Goal: Navigation & Orientation: Find specific page/section

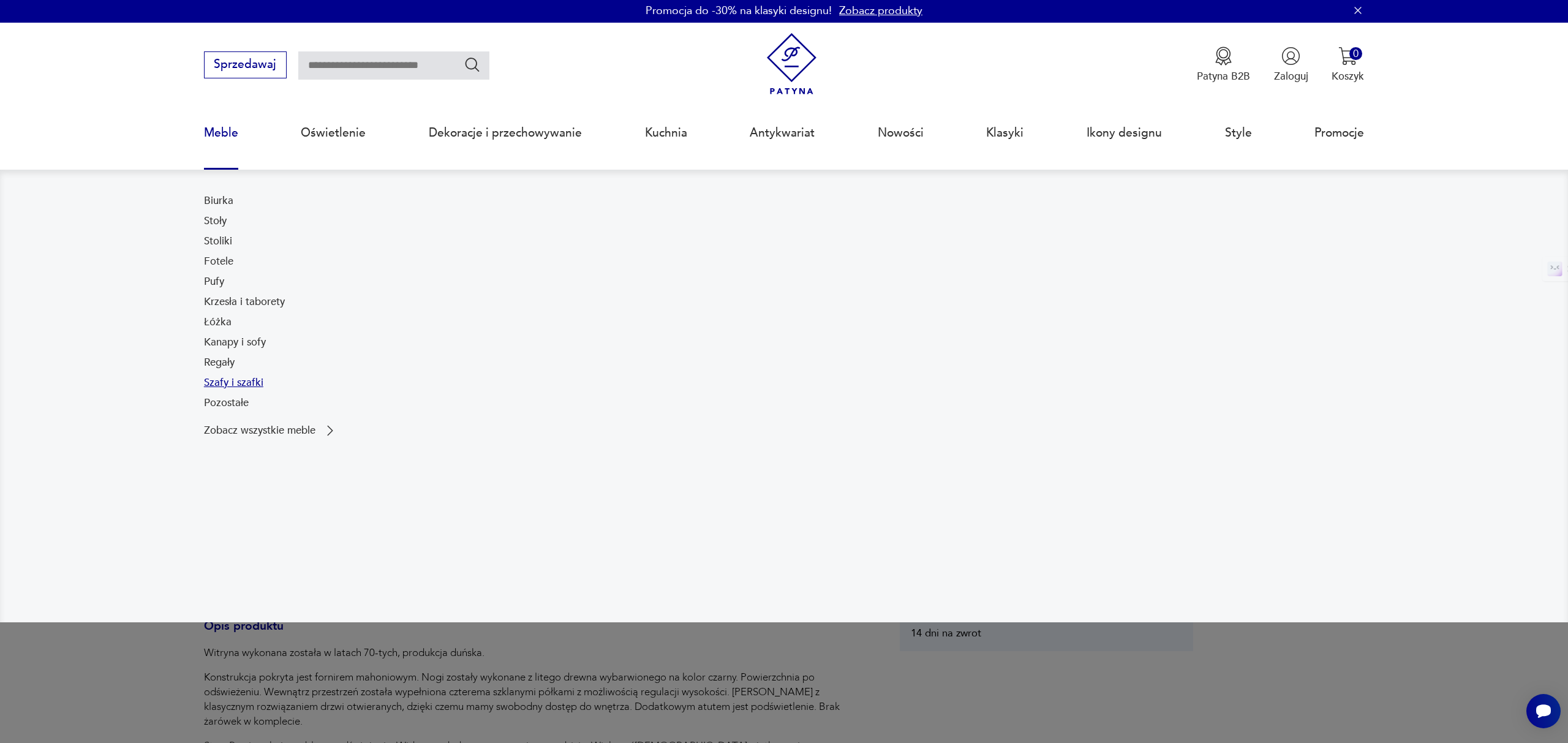
scroll to position [2, 0]
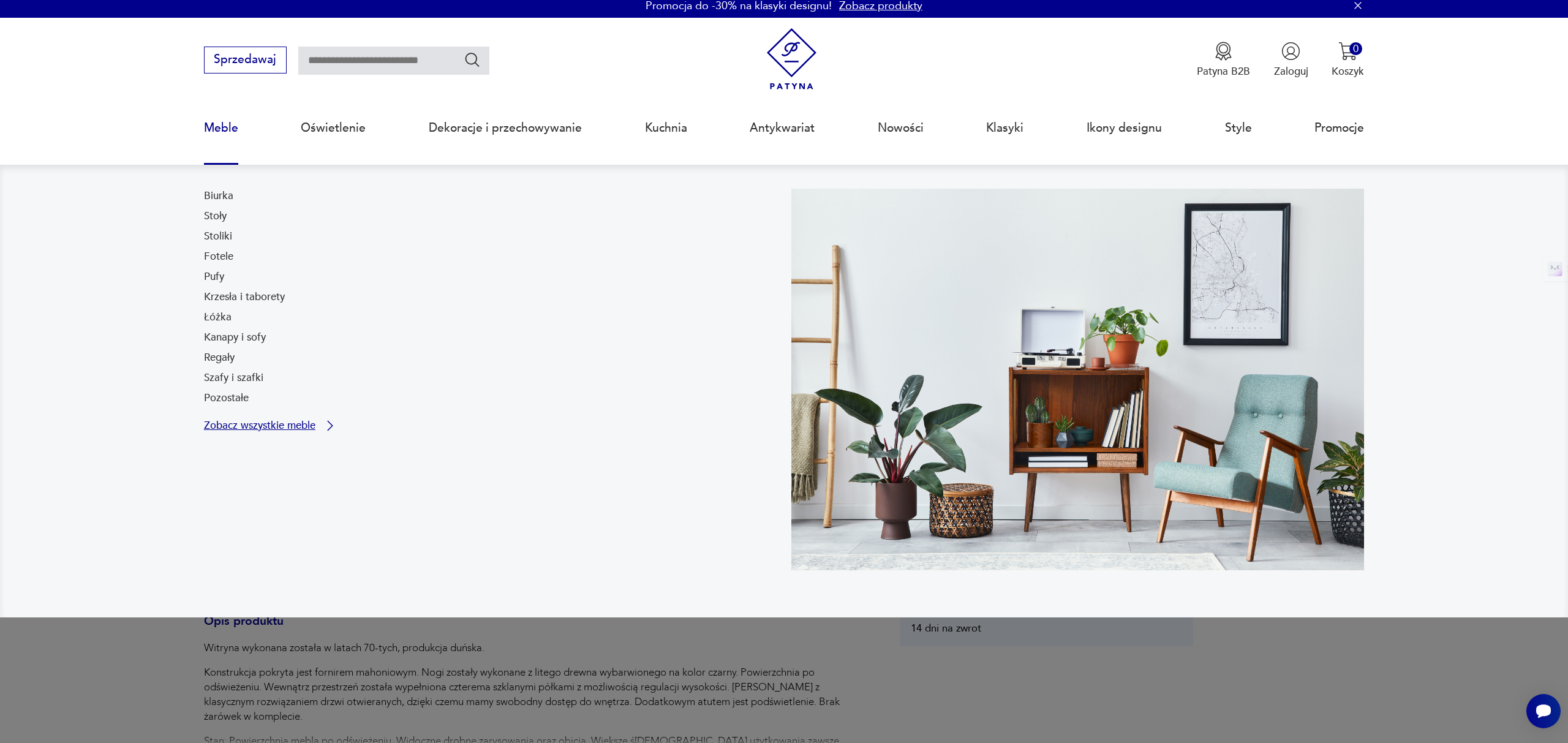
click at [239, 430] on p "Zobacz wszystkie meble" at bounding box center [260, 425] width 111 height 10
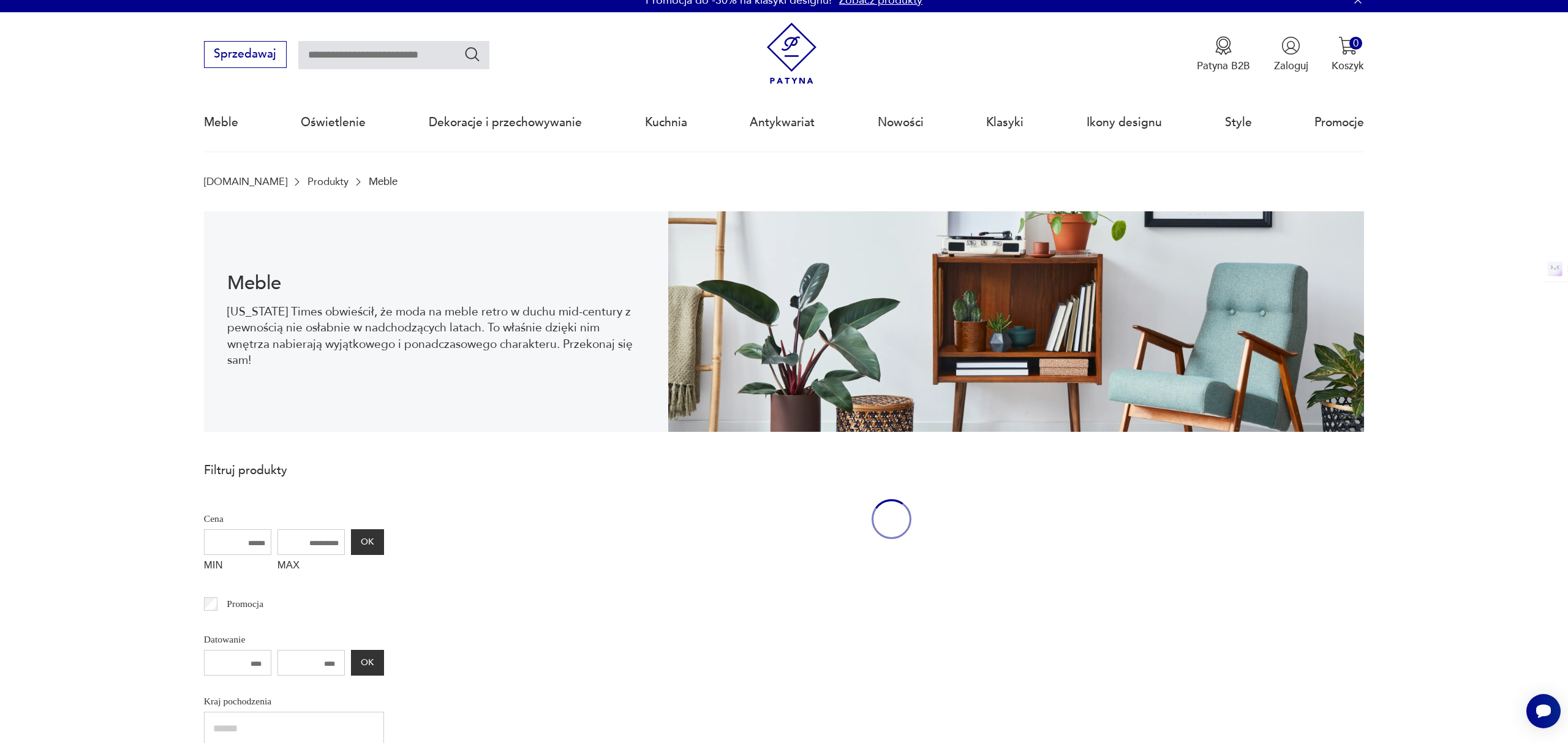
scroll to position [40, 0]
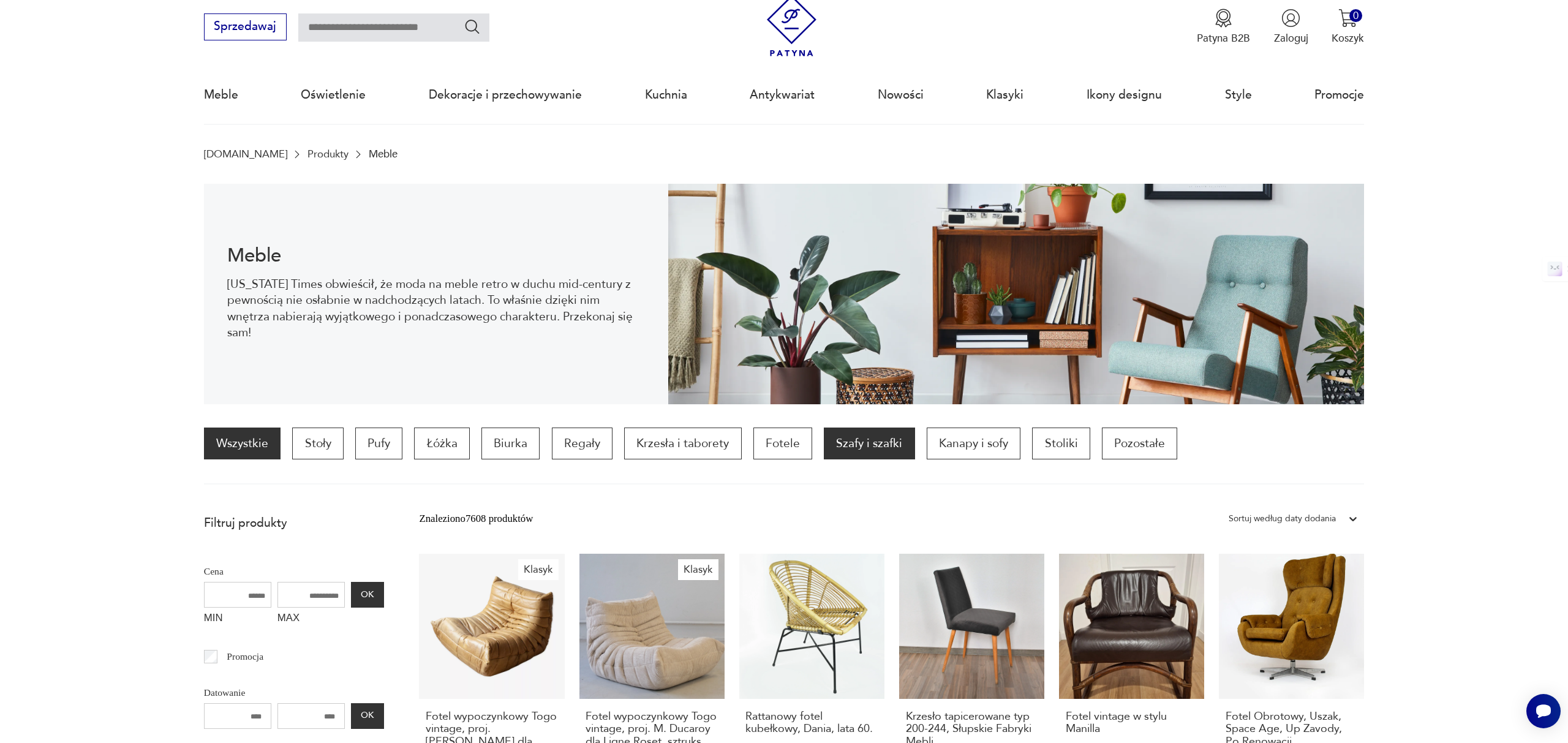
click at [875, 452] on p "Szafy i szafki" at bounding box center [869, 443] width 91 height 32
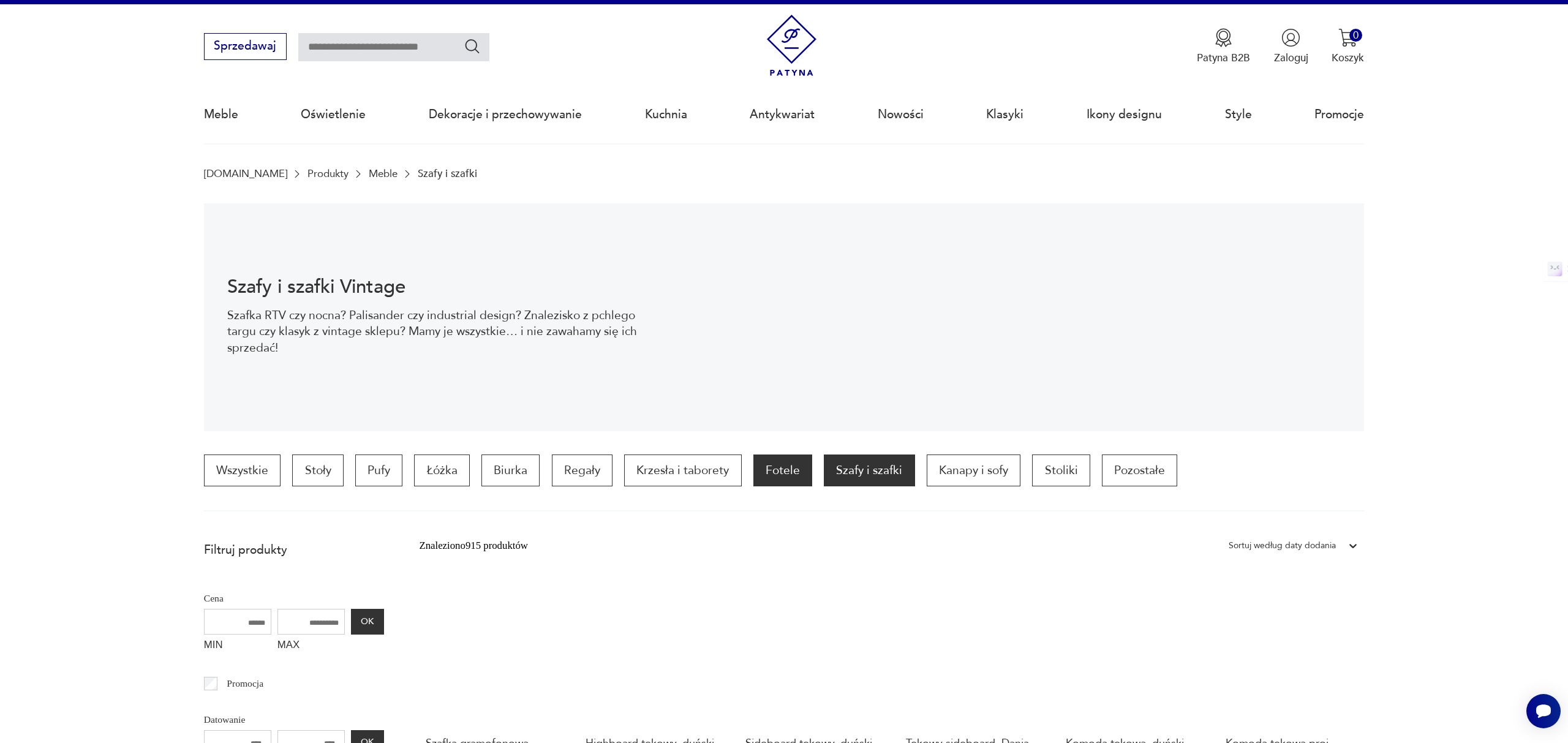
scroll to position [13, 0]
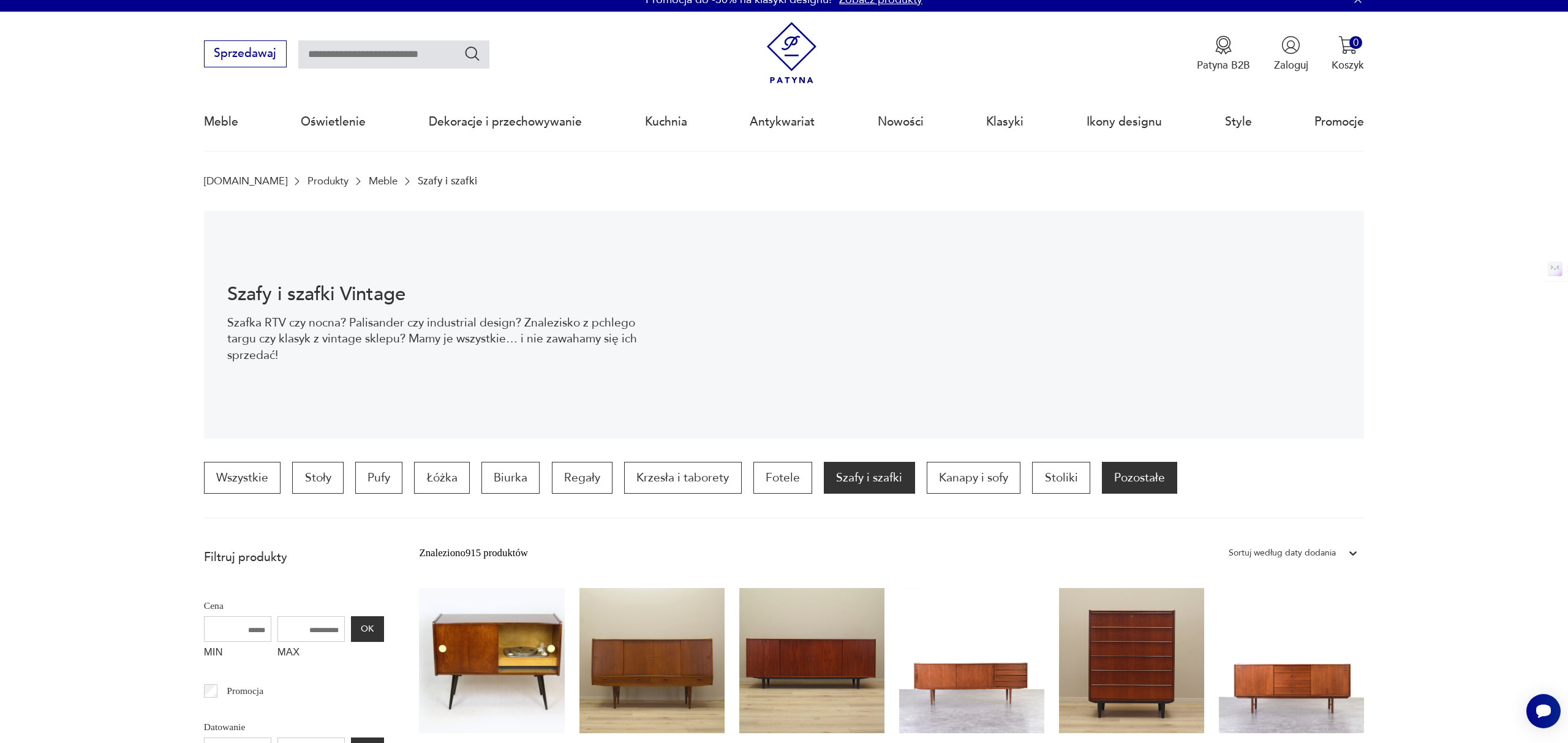
click at [1160, 479] on p "Pozostałe" at bounding box center [1139, 478] width 75 height 32
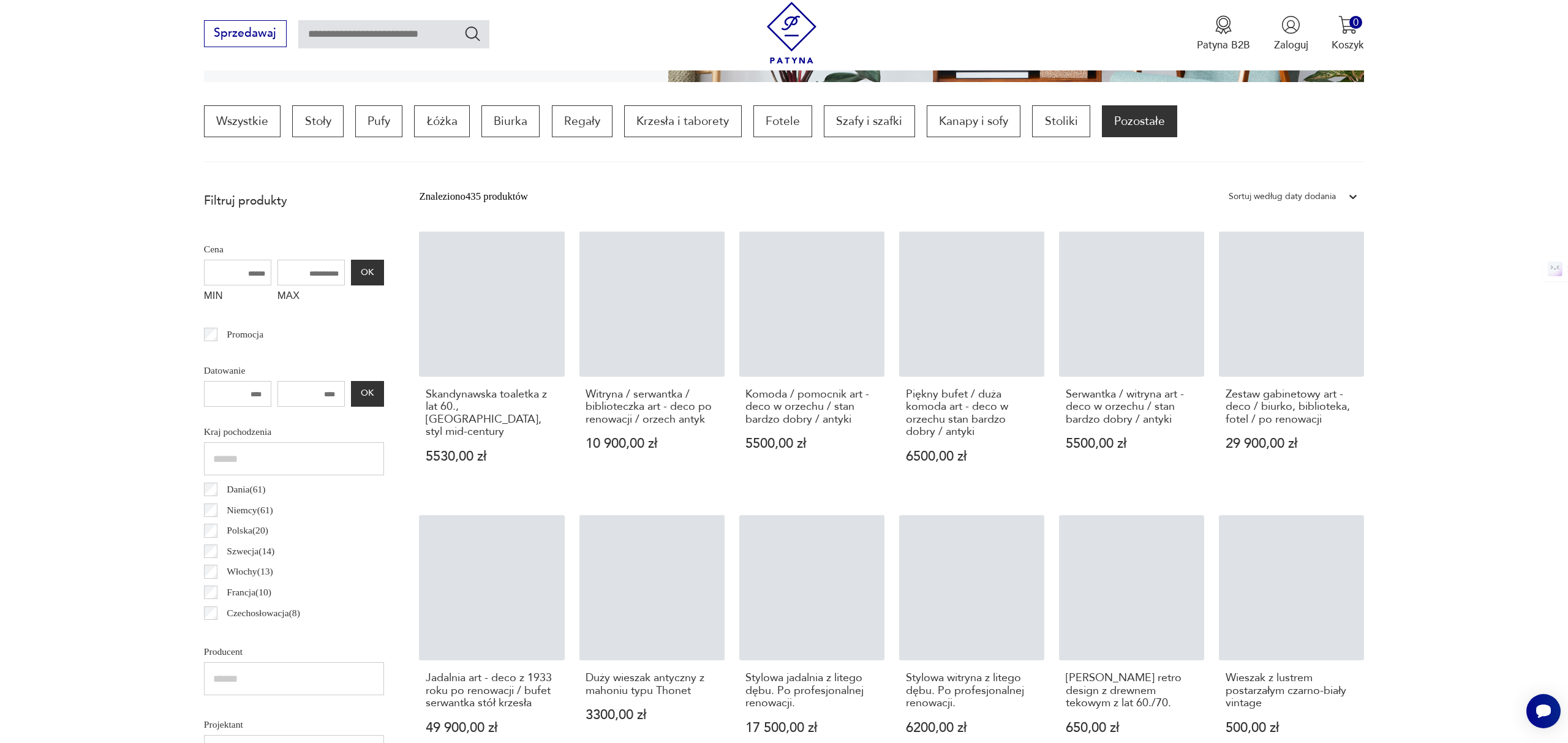
scroll to position [364, 0]
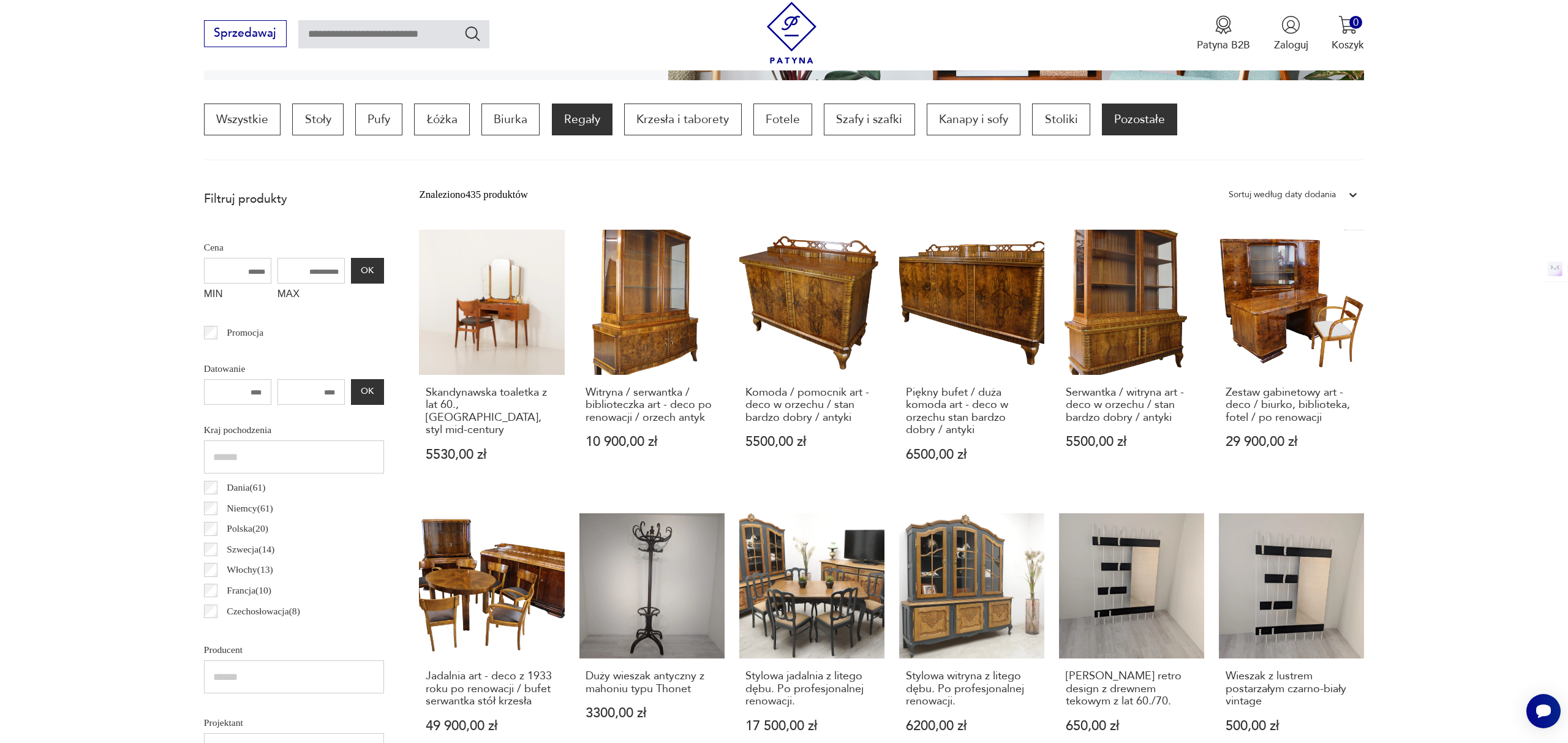
click at [581, 127] on p "Regały" at bounding box center [582, 119] width 61 height 32
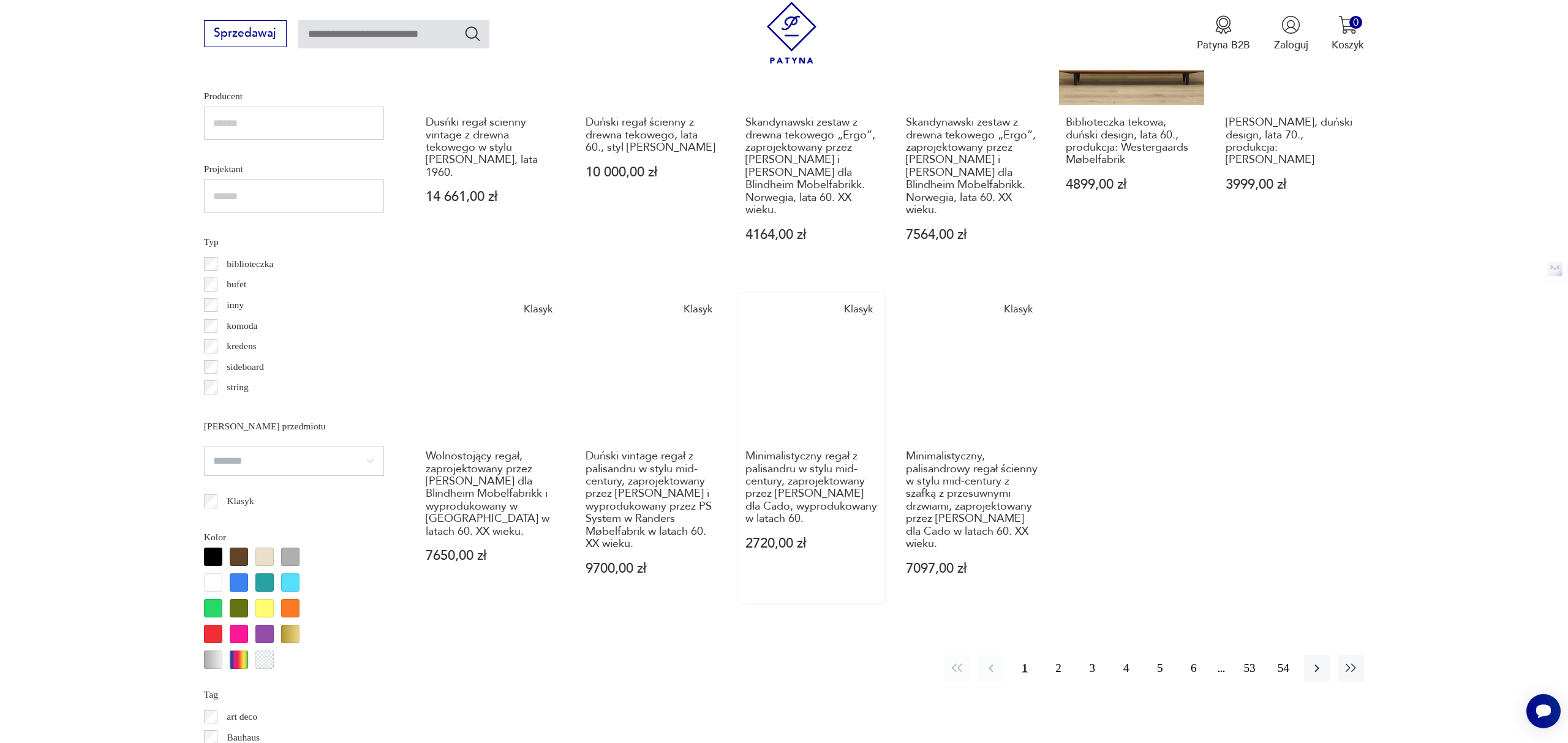
scroll to position [923, 0]
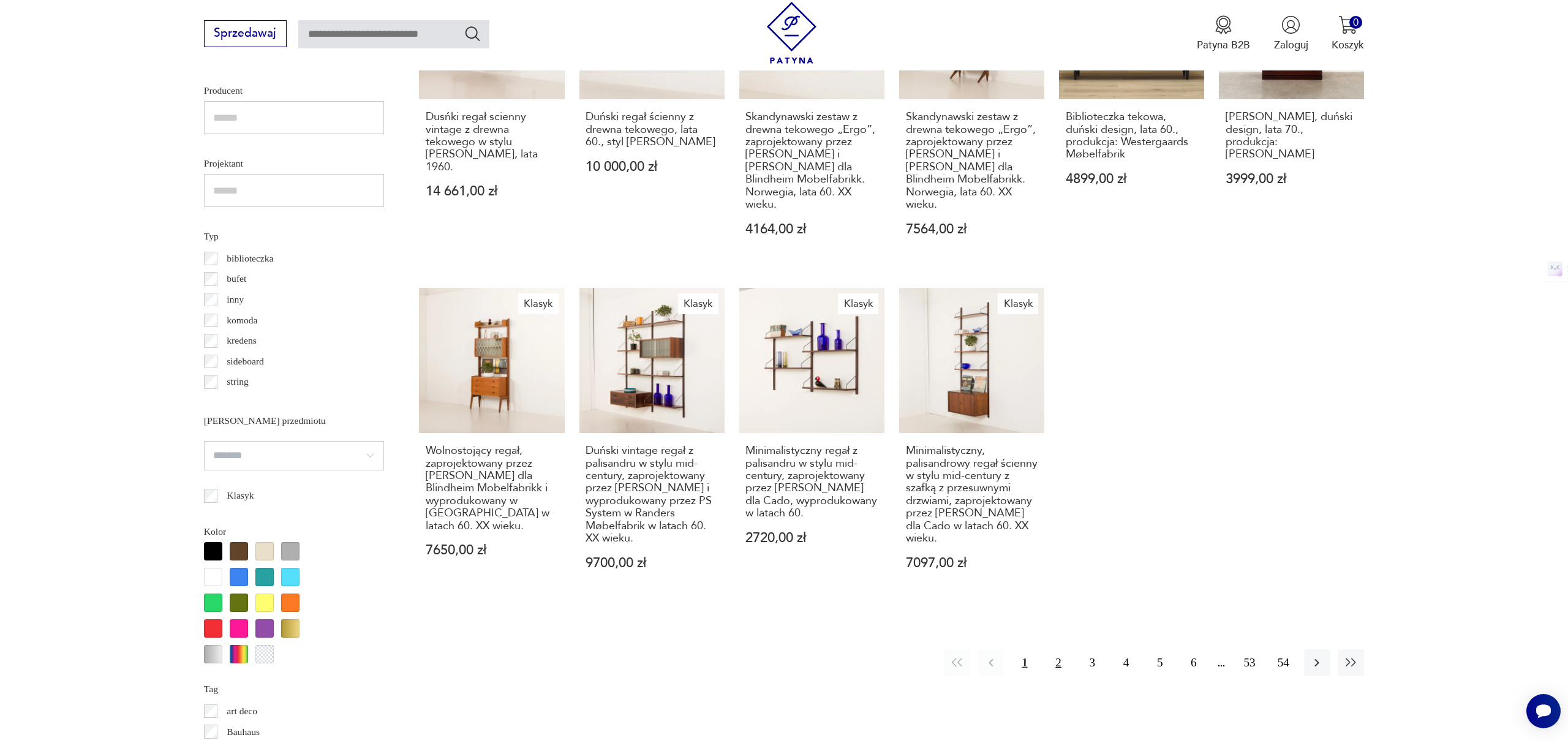
click at [1059, 654] on button "2" at bounding box center [1058, 662] width 26 height 26
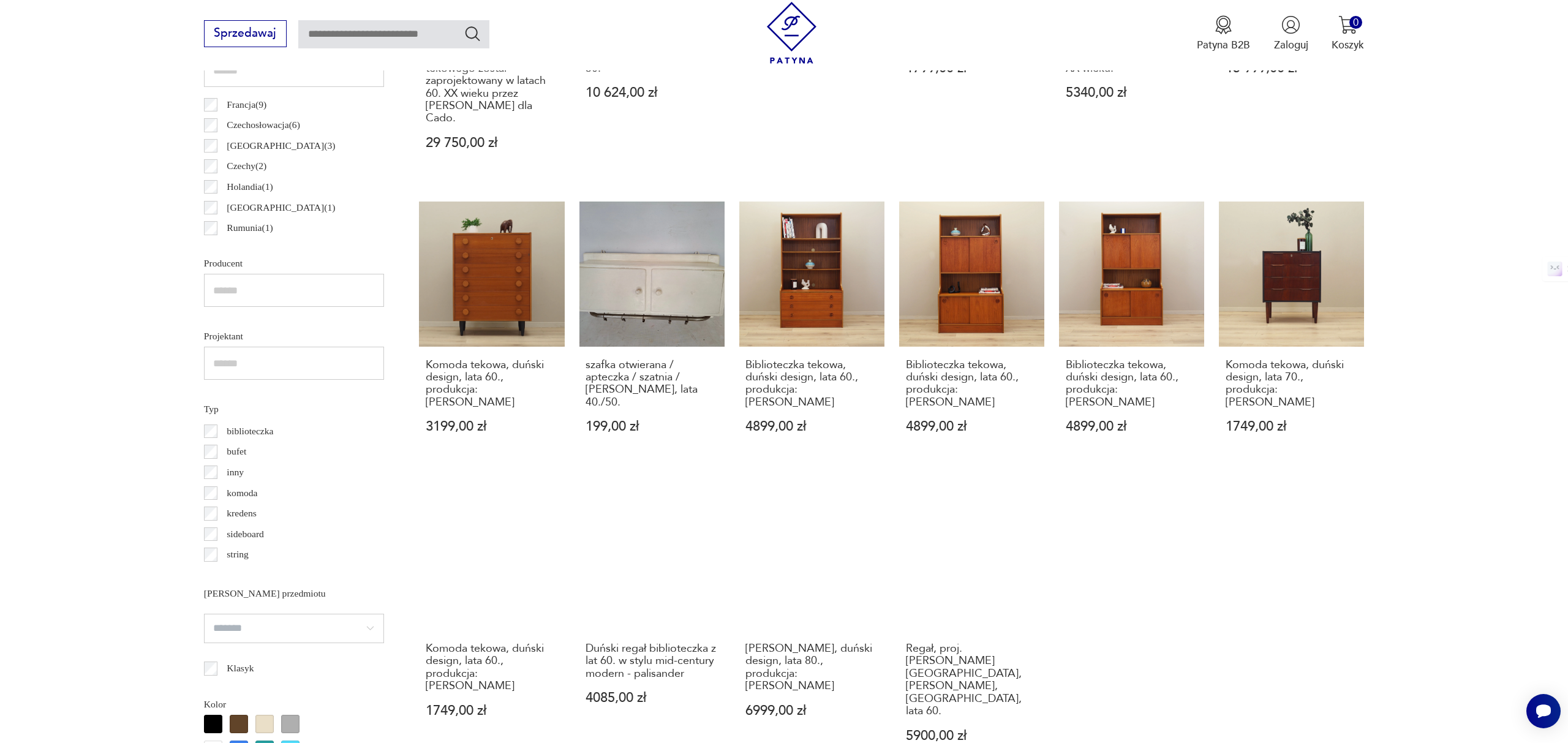
scroll to position [754, 0]
